Goal: Task Accomplishment & Management: Manage account settings

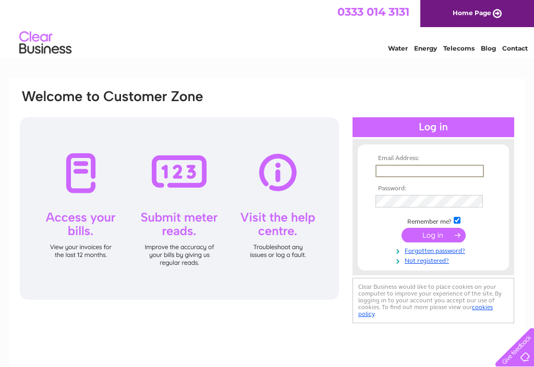
type input "davidwmg@aol.com"
click at [434, 240] on input "submit" at bounding box center [434, 235] width 64 height 15
click at [437, 242] on input "submit" at bounding box center [434, 234] width 64 height 15
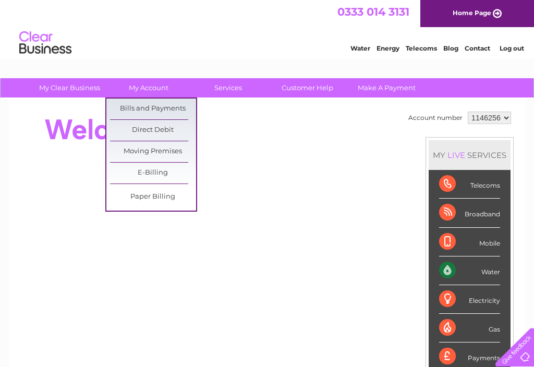
click at [160, 114] on link "Bills and Payments" at bounding box center [153, 109] width 86 height 21
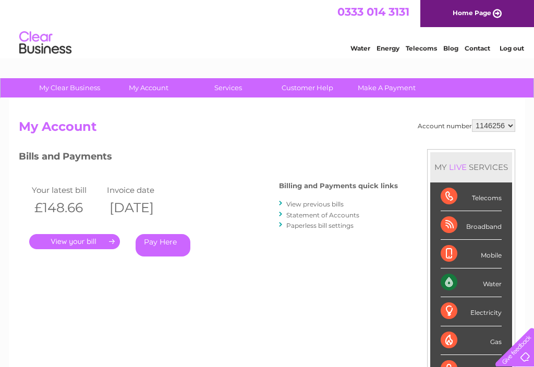
click at [78, 244] on link "." at bounding box center [74, 241] width 91 height 15
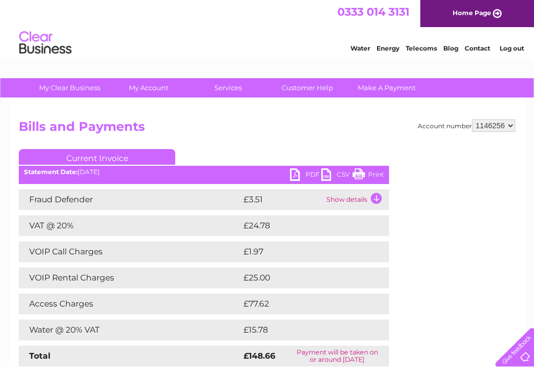
click at [297, 179] on link "PDF" at bounding box center [305, 176] width 31 height 15
